Goal: Task Accomplishment & Management: Manage account settings

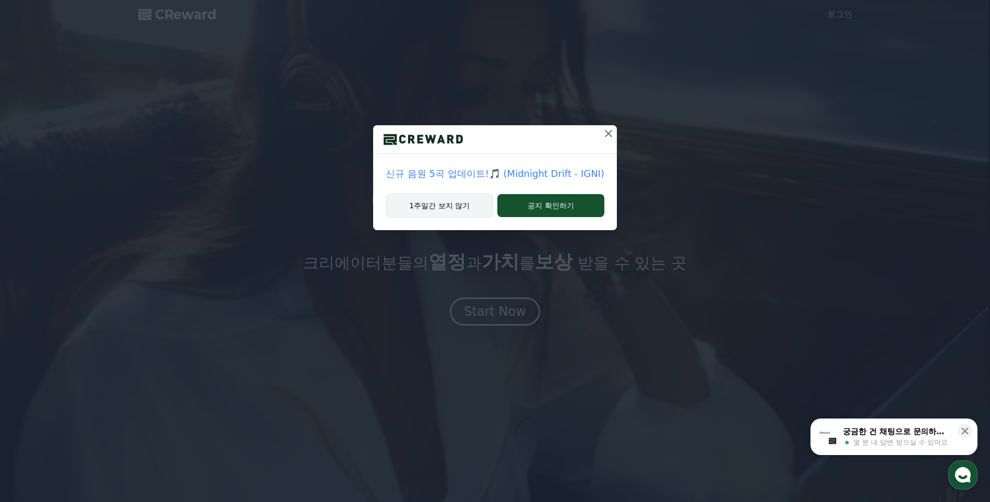
click at [466, 208] on button "1주일간 보지 않기" at bounding box center [438, 206] width 107 height 24
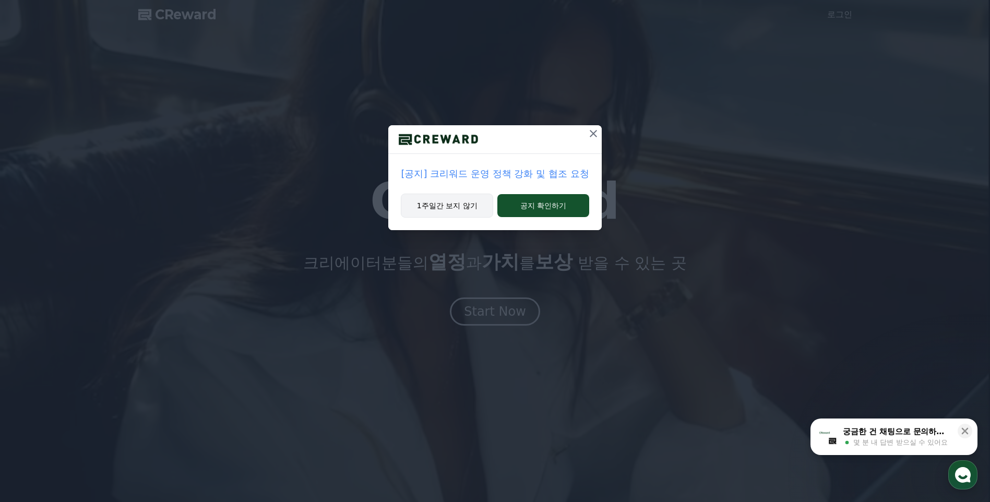
click at [465, 208] on button "1주일간 보지 않기" at bounding box center [447, 206] width 92 height 24
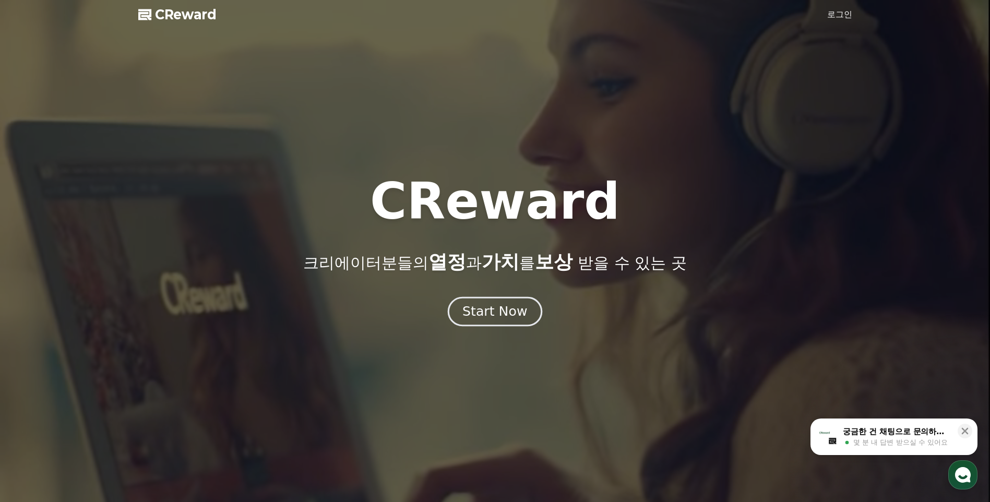
click at [512, 306] on div "Start Now" at bounding box center [494, 312] width 65 height 18
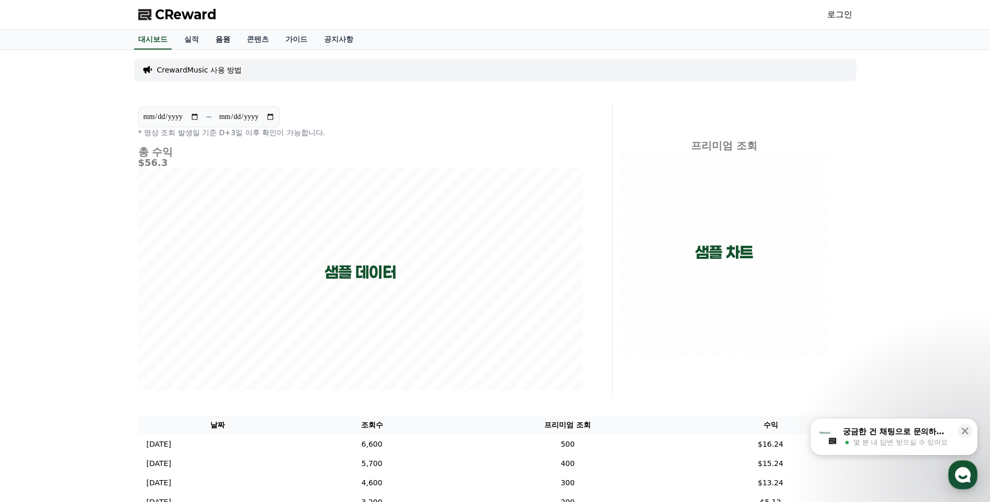
click at [227, 39] on link "음원" at bounding box center [222, 40] width 31 height 20
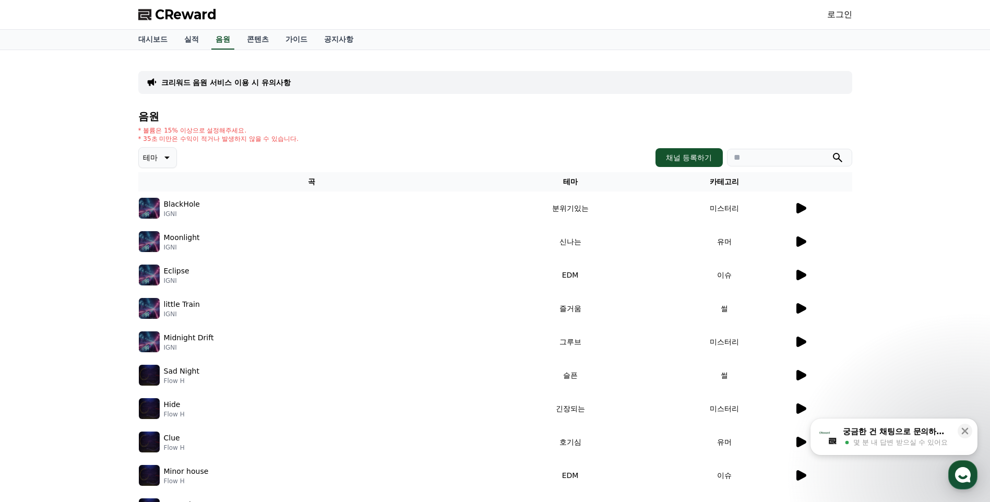
click at [803, 211] on icon at bounding box center [800, 208] width 13 height 13
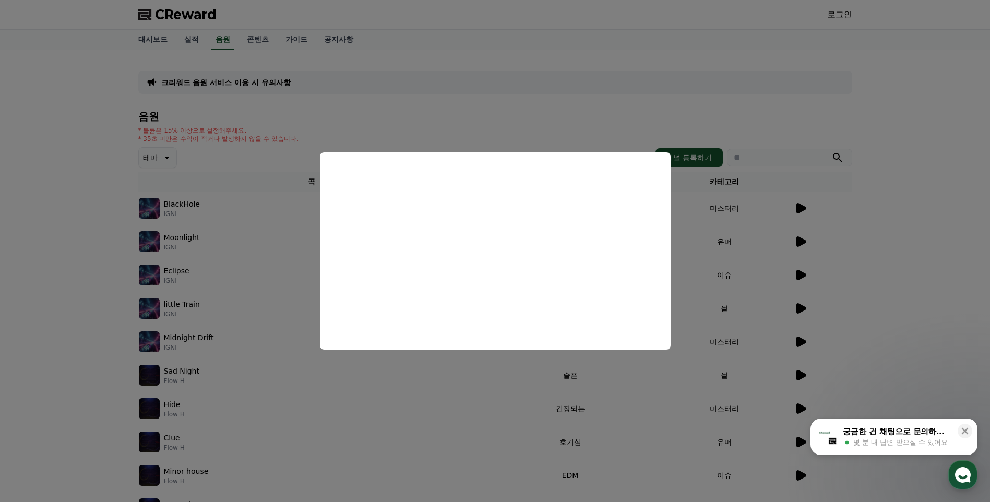
click at [49, 317] on button "close modal" at bounding box center [495, 251] width 990 height 502
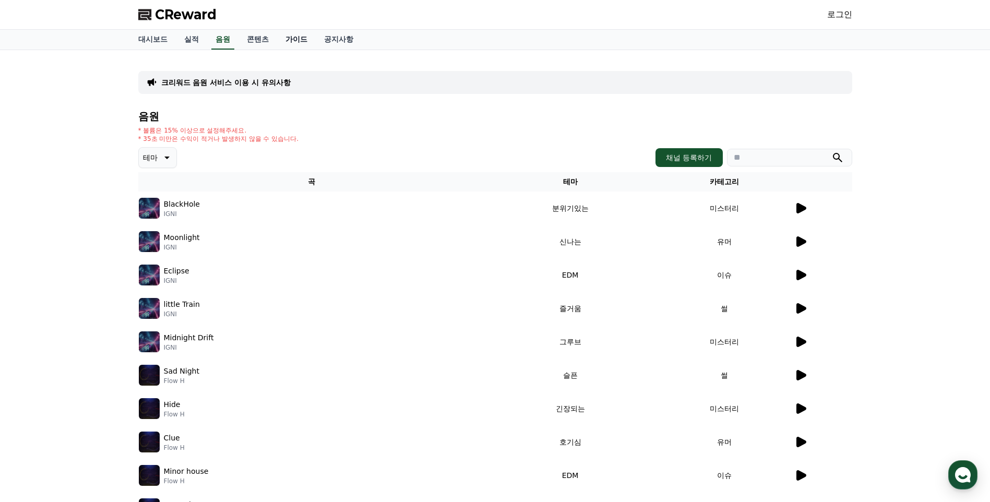
click at [301, 39] on link "가이드" at bounding box center [296, 40] width 39 height 20
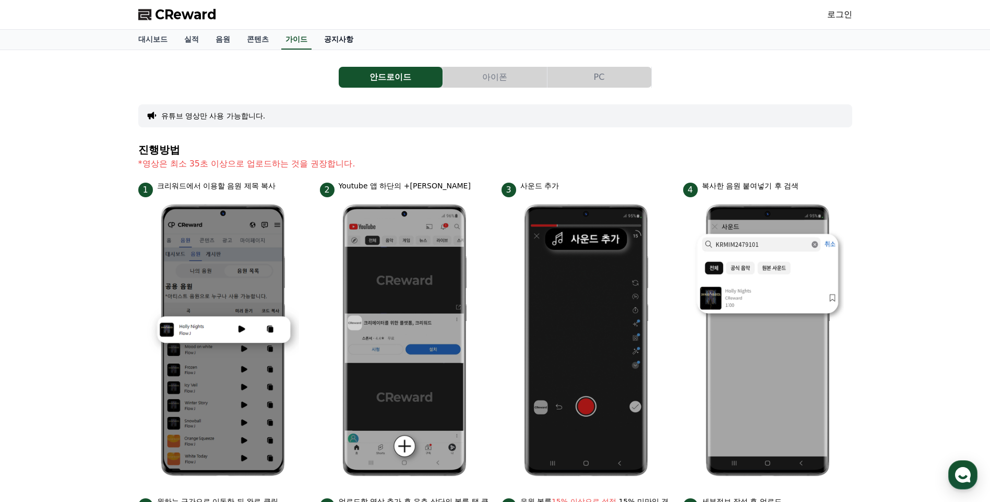
click at [338, 39] on link "공지사항" at bounding box center [339, 40] width 46 height 20
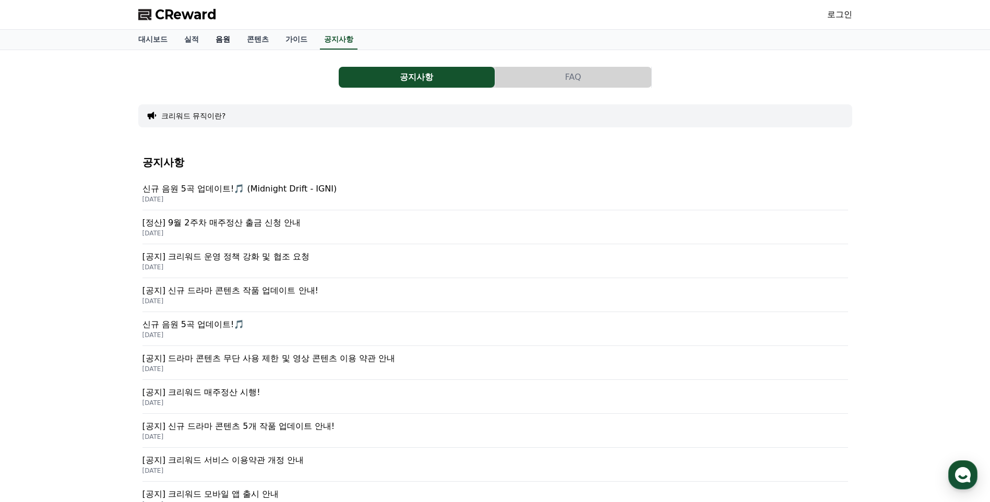
click at [214, 38] on link "음원" at bounding box center [222, 40] width 31 height 20
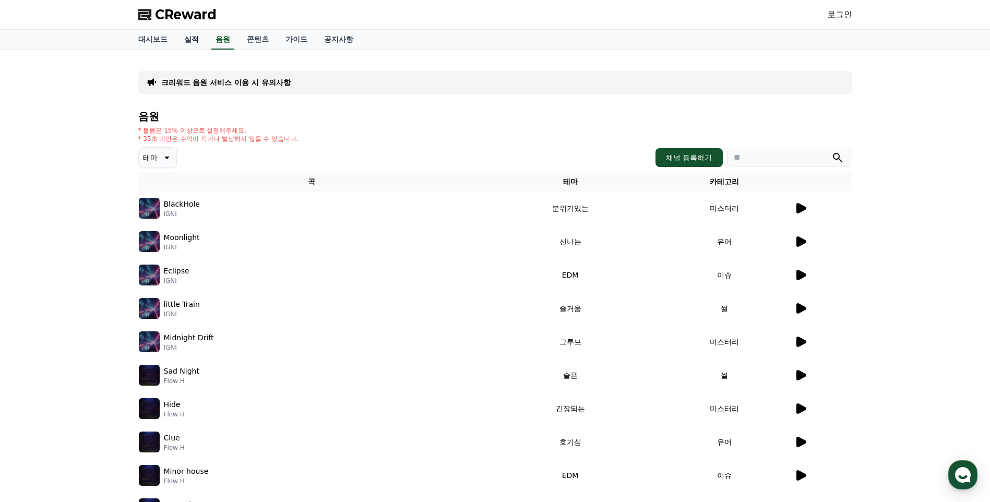
click at [192, 42] on link "실적" at bounding box center [191, 40] width 31 height 20
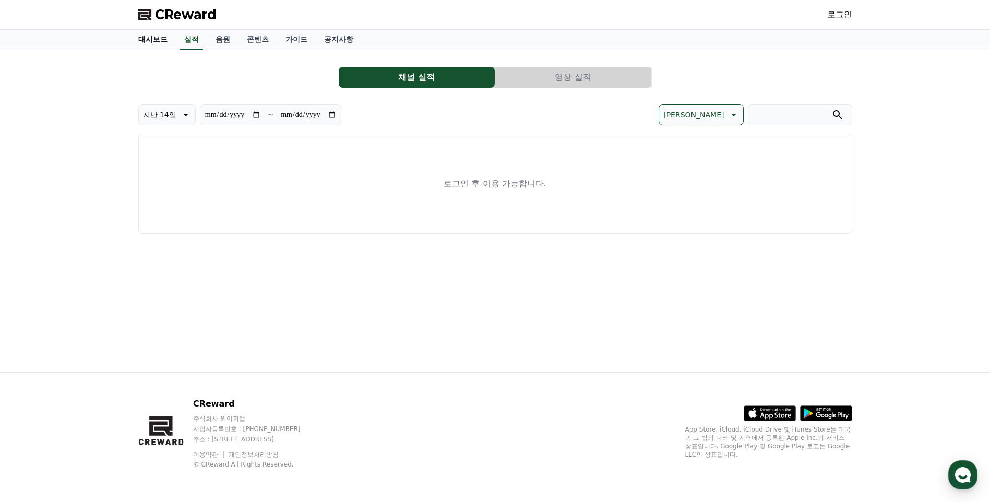
click at [157, 40] on link "대시보드" at bounding box center [153, 40] width 46 height 20
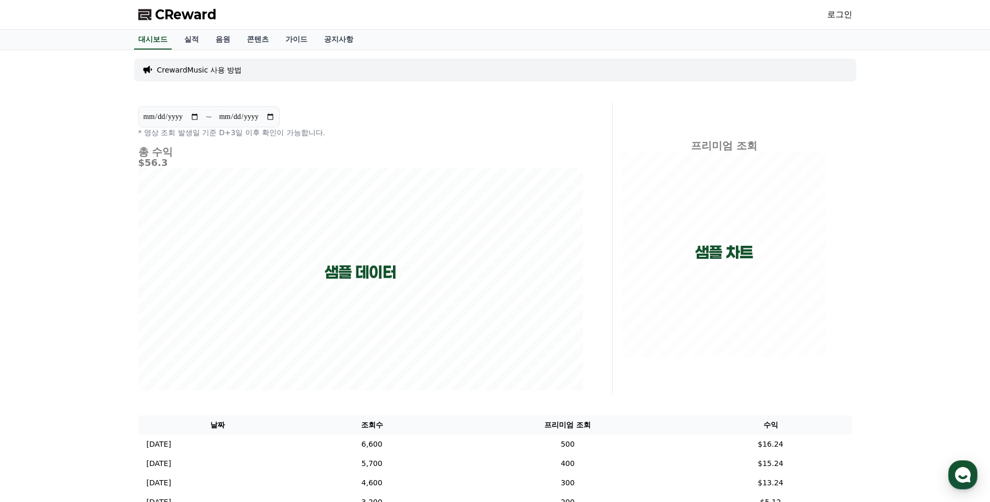
click at [840, 19] on link "로그인" at bounding box center [839, 14] width 25 height 13
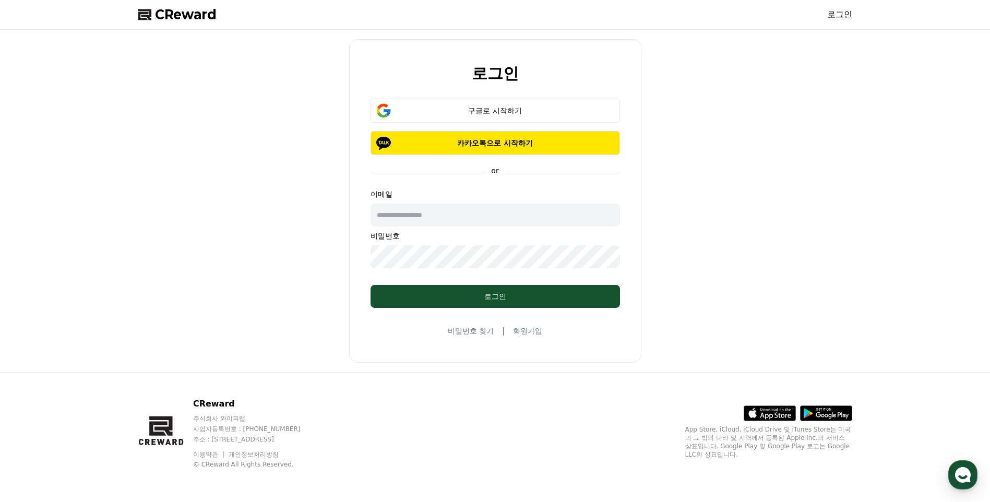
click at [457, 215] on input "text" at bounding box center [494, 214] width 249 height 23
type input "**********"
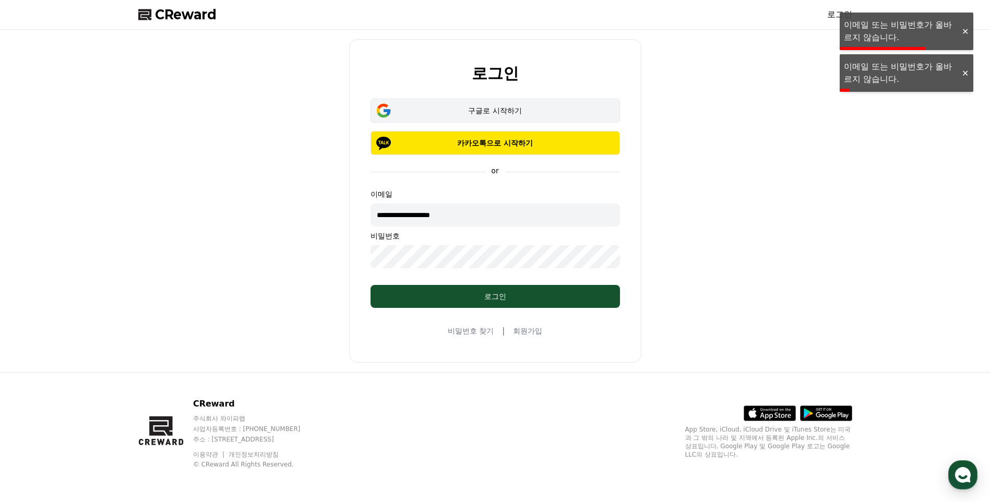
click at [511, 113] on div "구글로 시작하기" at bounding box center [494, 110] width 219 height 10
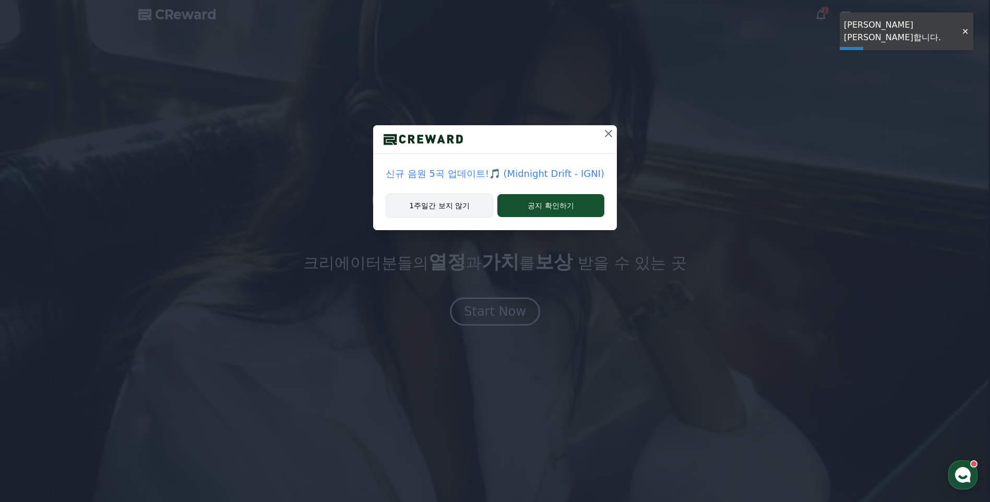
click at [453, 202] on button "1주일간 보지 않기" at bounding box center [438, 206] width 107 height 24
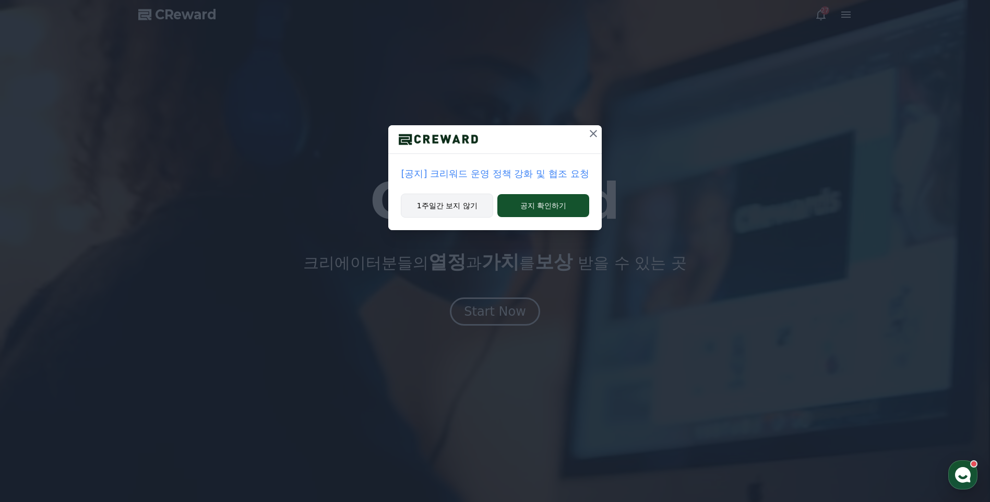
click at [433, 207] on button "1주일간 보지 않기" at bounding box center [447, 206] width 92 height 24
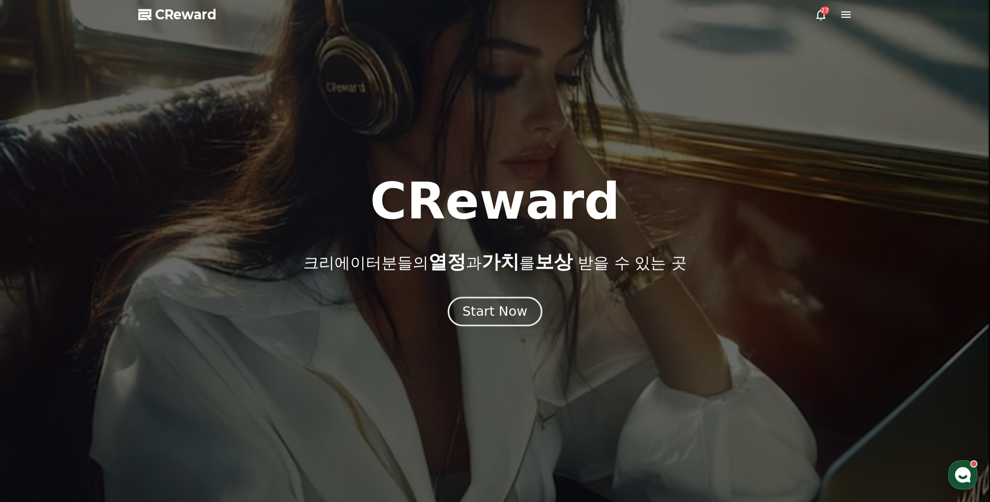
click at [513, 315] on div "Start Now" at bounding box center [494, 312] width 65 height 18
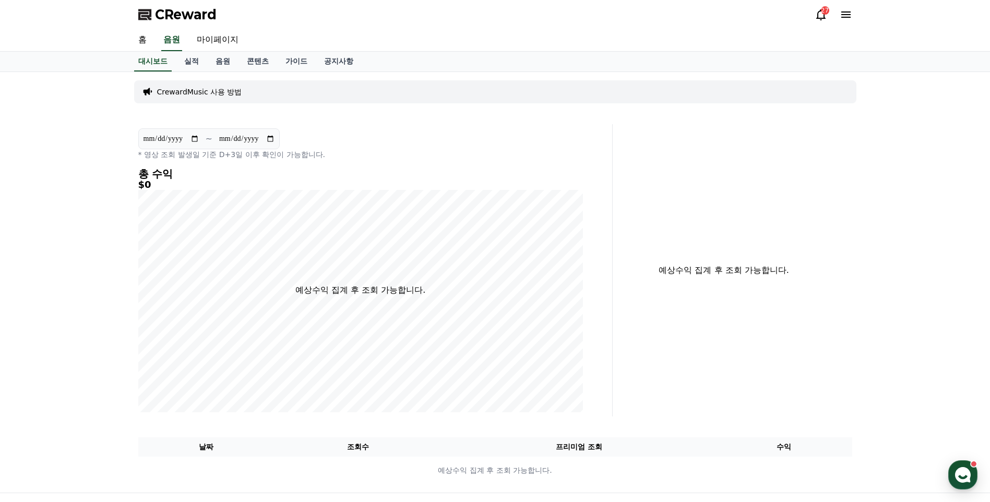
click at [838, 18] on div "27" at bounding box center [833, 14] width 38 height 13
click at [849, 18] on icon at bounding box center [845, 14] width 9 height 6
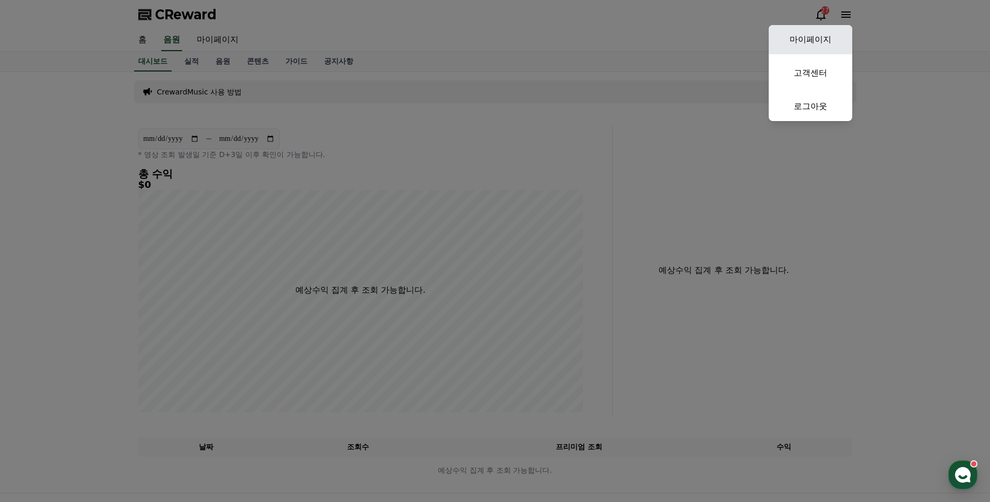
click at [823, 38] on link "마이페이지" at bounding box center [809, 39] width 83 height 29
select select "**********"
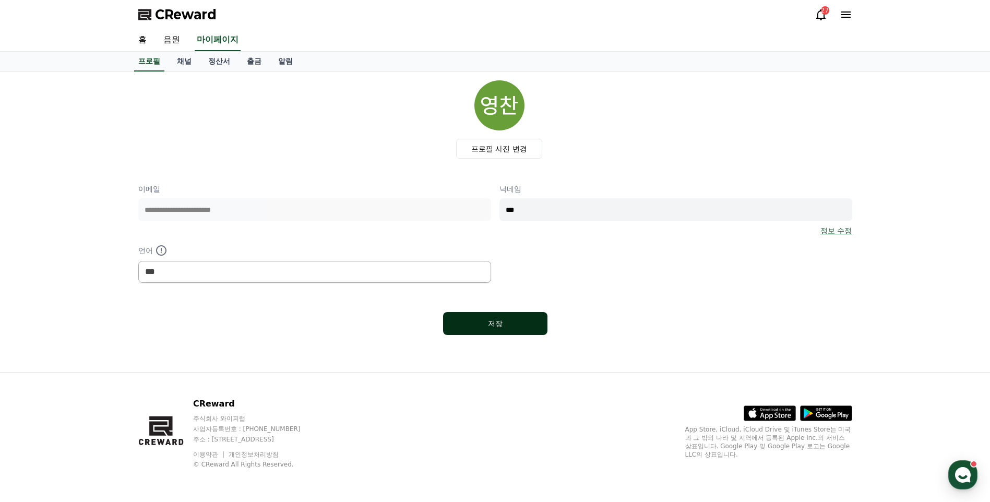
click at [472, 319] on div "저장" at bounding box center [495, 323] width 63 height 10
select select "**********"
click at [188, 61] on link "채널" at bounding box center [183, 62] width 31 height 20
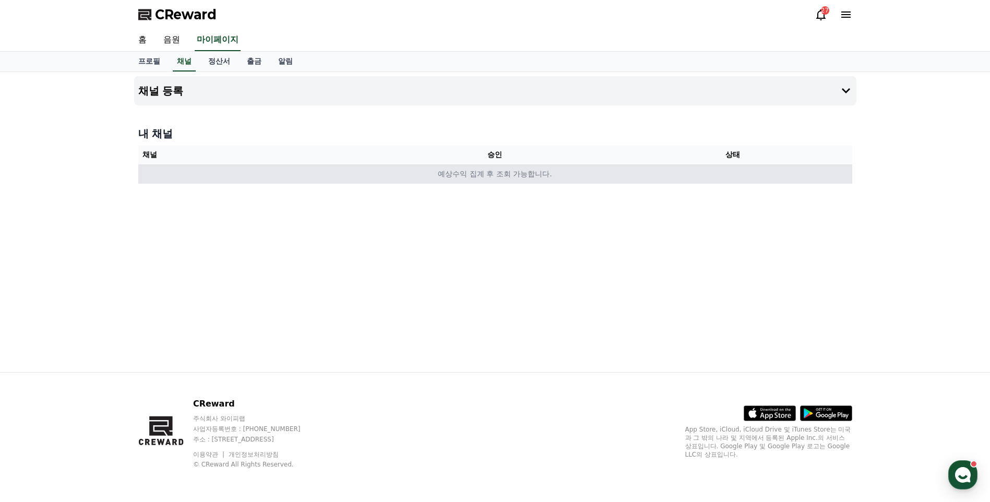
click at [536, 175] on td "예상수익 집계 후 조회 가능합니다." at bounding box center [495, 173] width 714 height 19
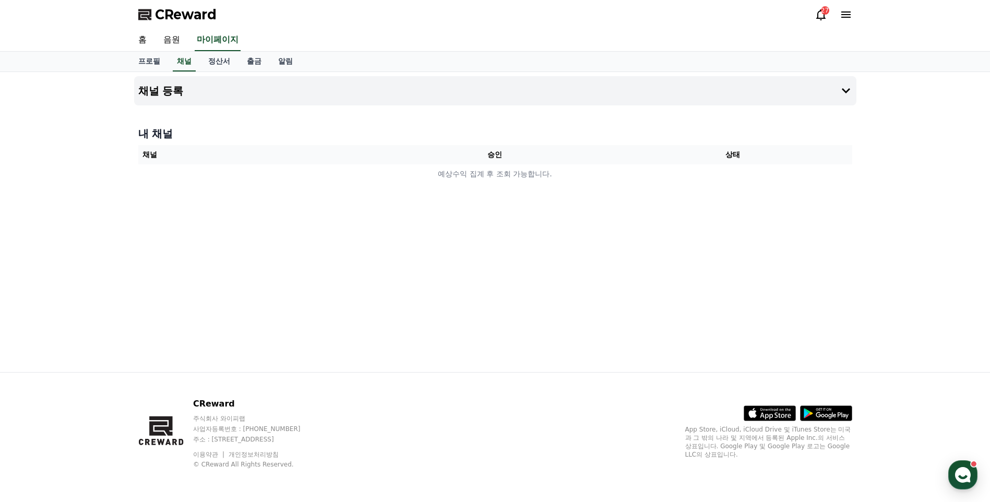
click at [474, 194] on div "채널 등록 내 채널 채널 승인 상태 예상수익 집계 후 조회 가능합니다." at bounding box center [495, 222] width 730 height 300
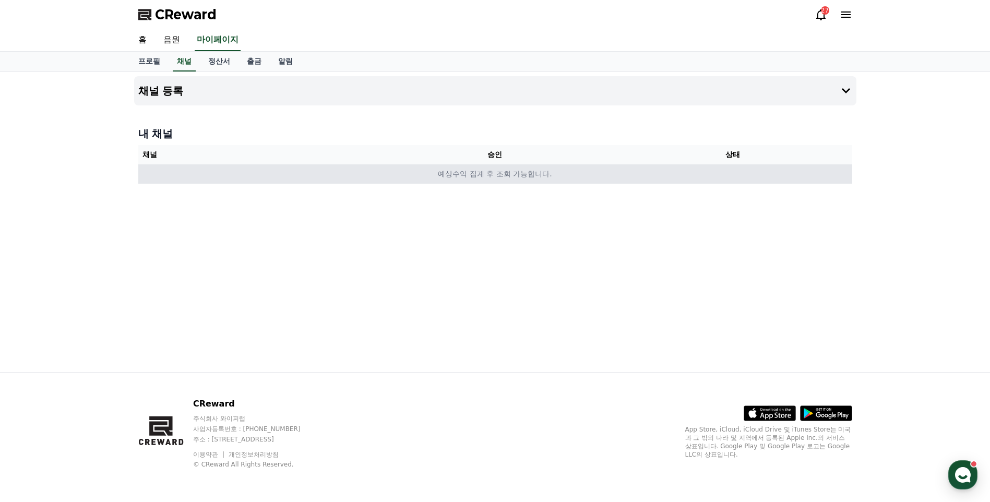
click at [453, 175] on td "예상수익 집계 후 조회 가능합니다." at bounding box center [495, 173] width 714 height 19
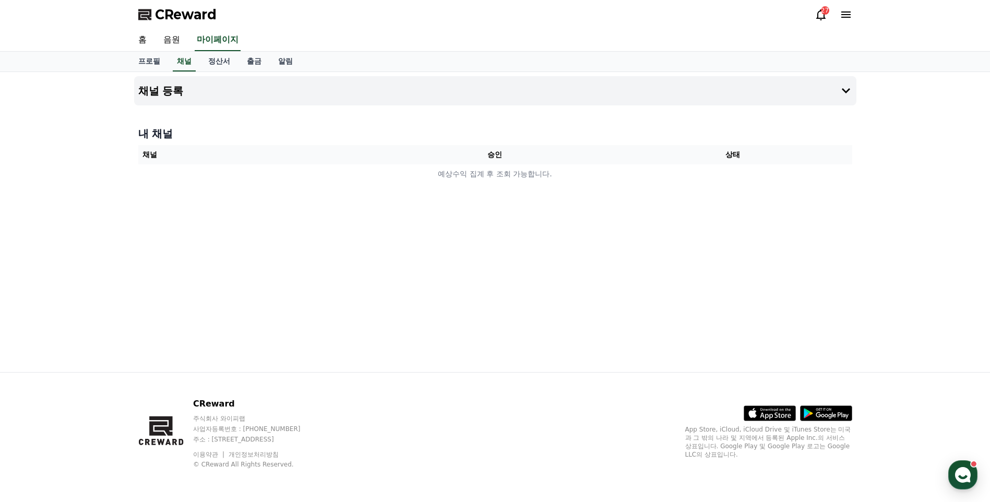
click at [285, 118] on div "채널 등록 내 채널 채널 승인 상태 예상수익 집계 후 조회 가능합니다." at bounding box center [495, 222] width 730 height 300
click at [213, 88] on button "채널 등록" at bounding box center [495, 90] width 722 height 29
